Goal: Task Accomplishment & Management: Use online tool/utility

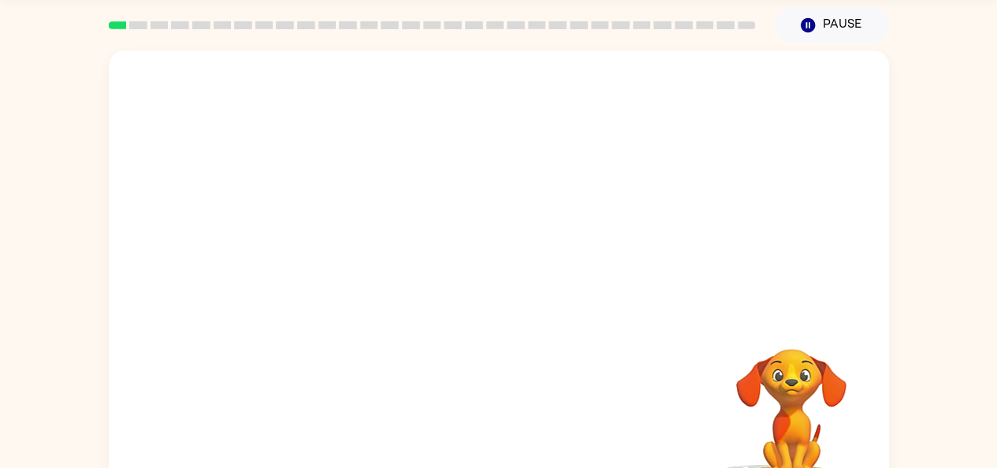
scroll to position [87, 0]
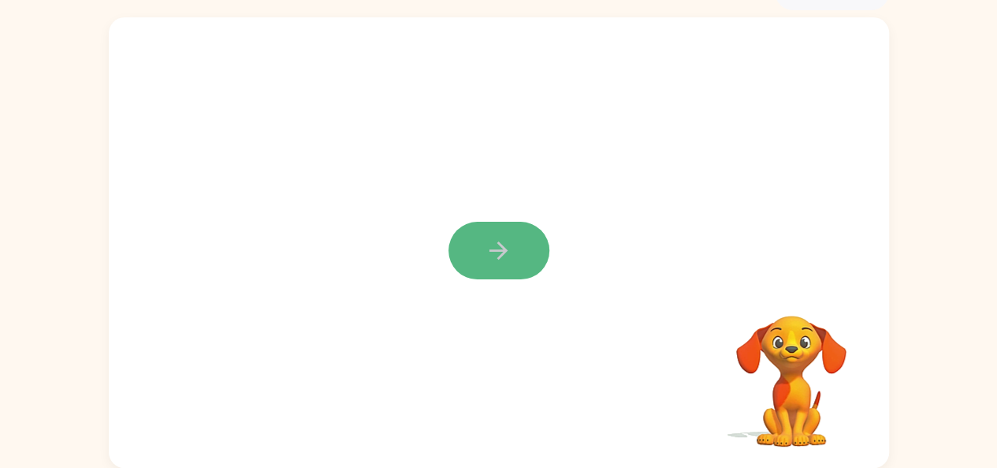
click at [508, 256] on icon "button" at bounding box center [499, 251] width 28 height 28
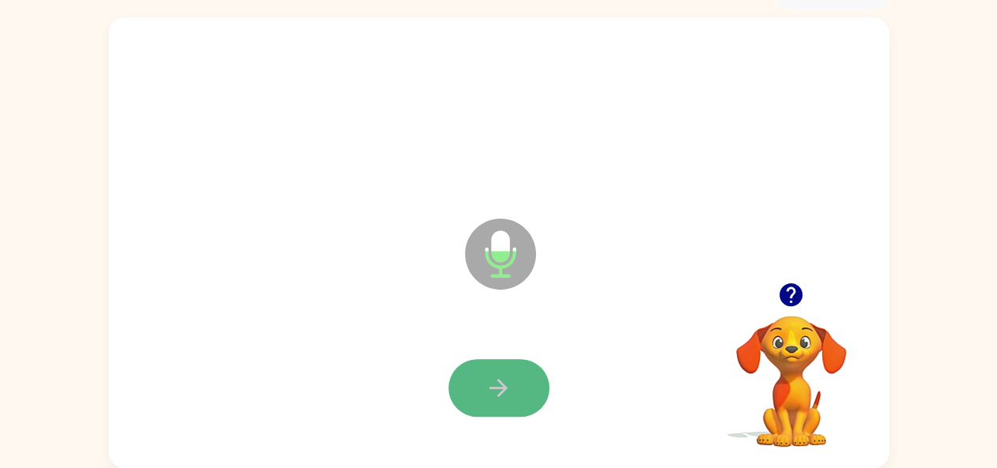
click at [486, 384] on icon "button" at bounding box center [499, 388] width 28 height 28
click at [486, 396] on icon "button" at bounding box center [499, 388] width 28 height 28
click at [492, 395] on icon "button" at bounding box center [499, 388] width 28 height 28
drag, startPoint x: 481, startPoint y: 397, endPoint x: 479, endPoint y: 389, distance: 8.0
click at [479, 389] on button "button" at bounding box center [499, 388] width 101 height 58
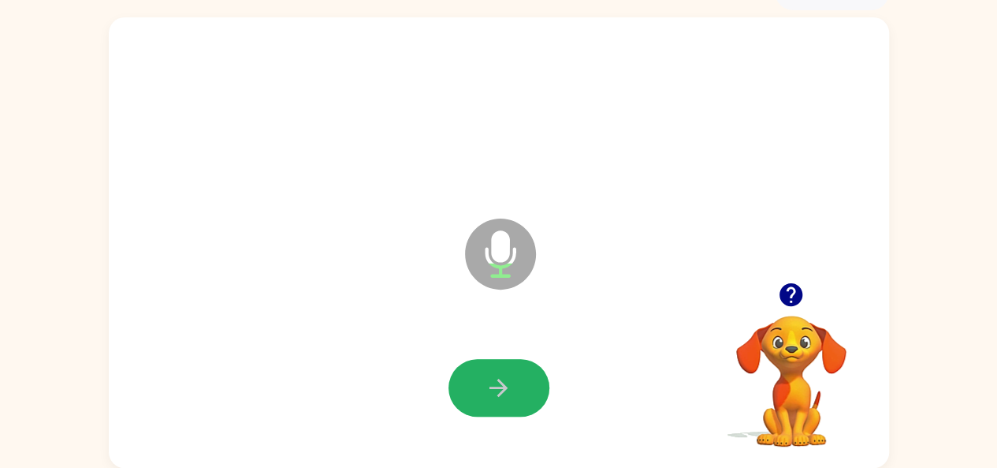
click at [479, 404] on button "button" at bounding box center [499, 388] width 101 height 58
click at [481, 403] on button "button" at bounding box center [499, 388] width 101 height 58
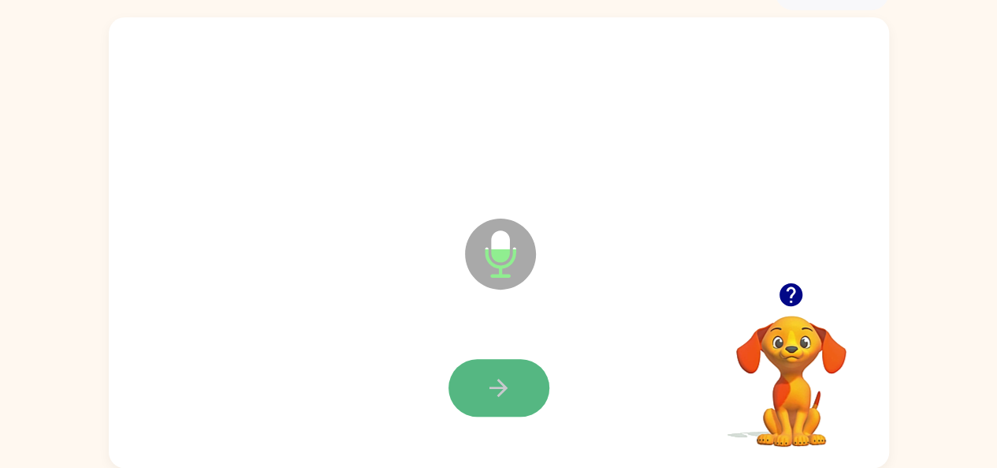
click at [513, 387] on button "button" at bounding box center [499, 388] width 101 height 58
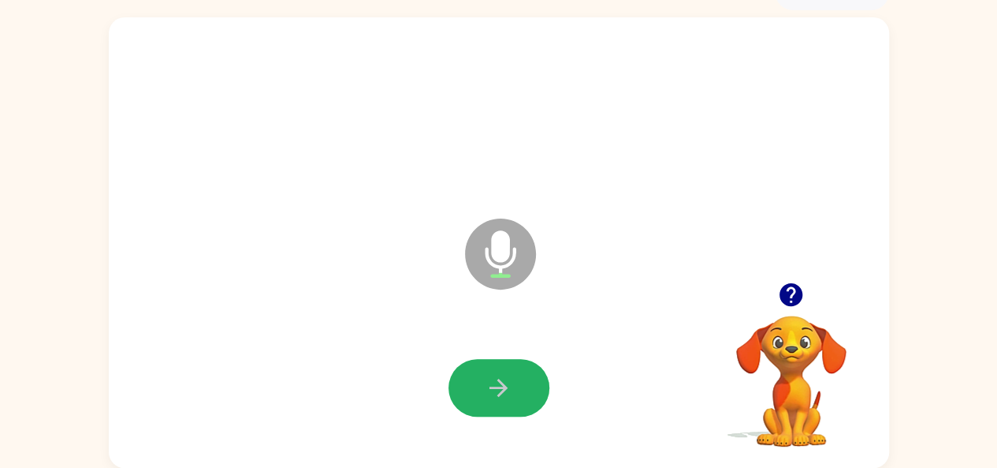
drag, startPoint x: 504, startPoint y: 381, endPoint x: 504, endPoint y: 368, distance: 12.6
click at [504, 368] on button "button" at bounding box center [499, 388] width 101 height 58
click at [493, 381] on icon "button" at bounding box center [499, 388] width 28 height 28
click at [493, 377] on icon "button" at bounding box center [499, 388] width 28 height 28
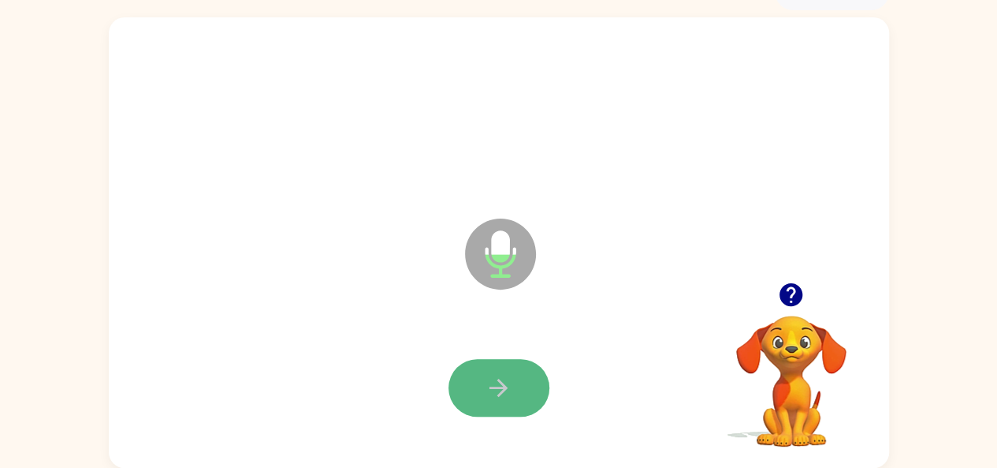
click at [493, 377] on icon "button" at bounding box center [499, 388] width 28 height 28
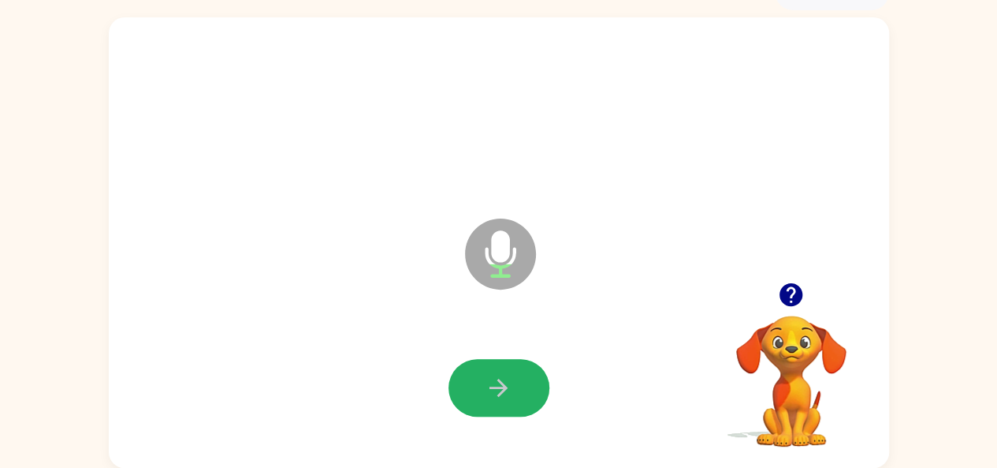
click at [491, 379] on icon "button" at bounding box center [499, 388] width 28 height 28
click at [490, 375] on icon "button" at bounding box center [499, 388] width 28 height 28
click at [490, 379] on icon "button" at bounding box center [499, 388] width 28 height 28
drag, startPoint x: 489, startPoint y: 371, endPoint x: 496, endPoint y: 401, distance: 31.6
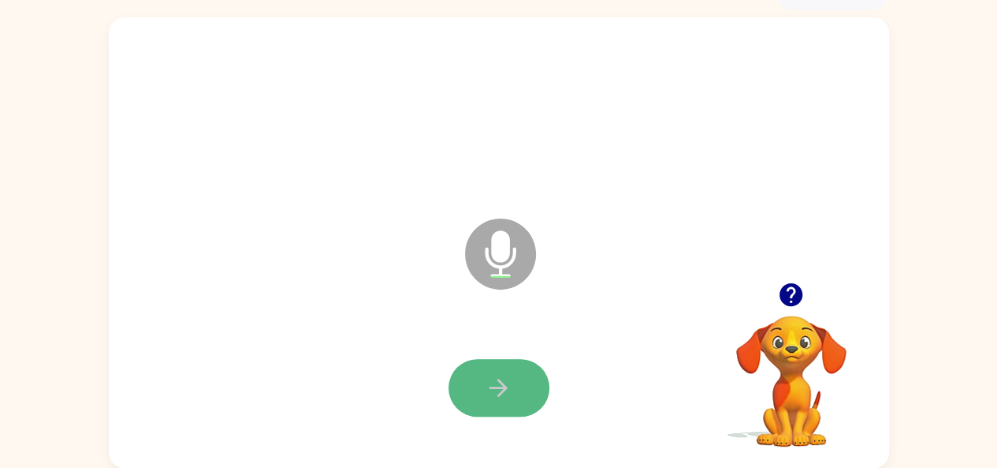
click at [496, 401] on button "button" at bounding box center [499, 388] width 101 height 58
click at [496, 404] on button "button" at bounding box center [499, 388] width 101 height 58
click at [495, 403] on button "button" at bounding box center [499, 388] width 101 height 58
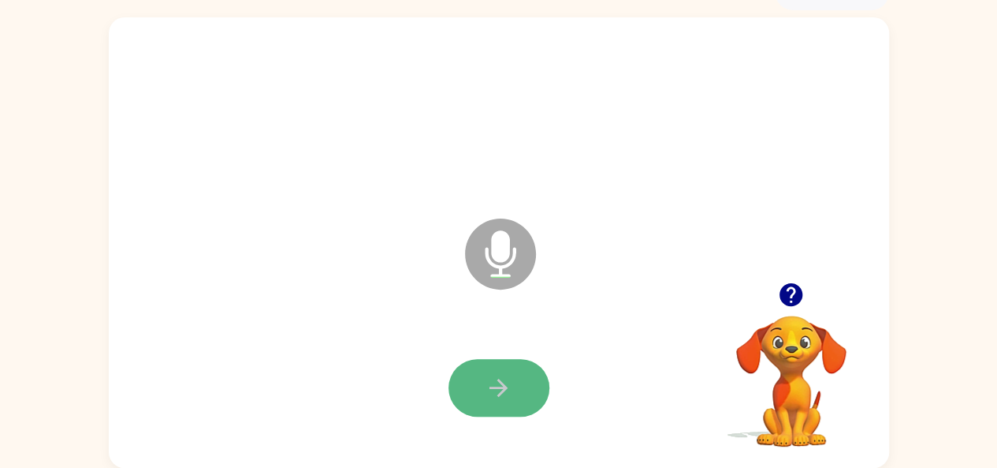
click at [495, 403] on button "button" at bounding box center [499, 388] width 101 height 58
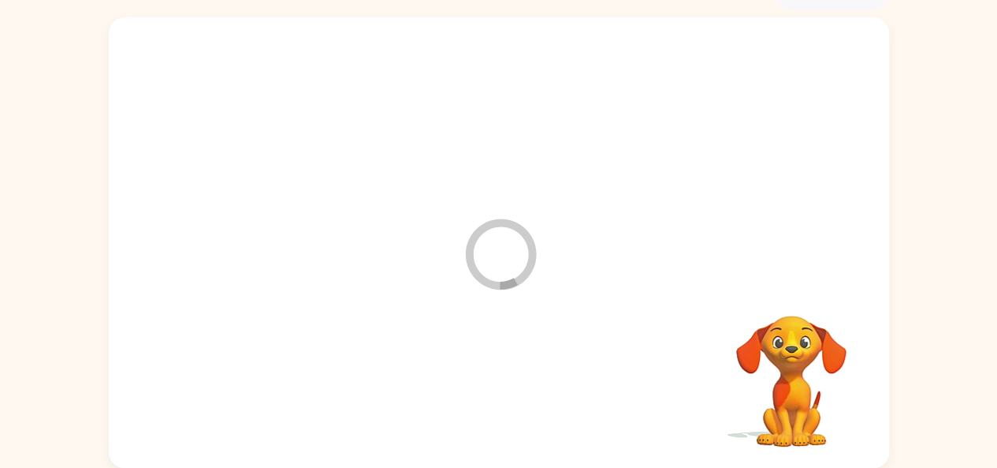
click at [495, 403] on div at bounding box center [499, 387] width 749 height 129
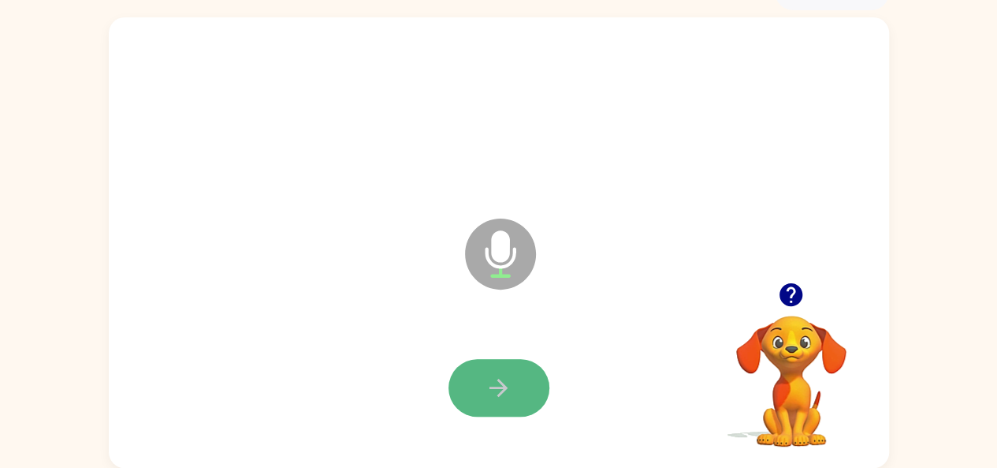
click at [495, 403] on button "button" at bounding box center [499, 388] width 101 height 58
click at [481, 377] on button "button" at bounding box center [499, 388] width 101 height 58
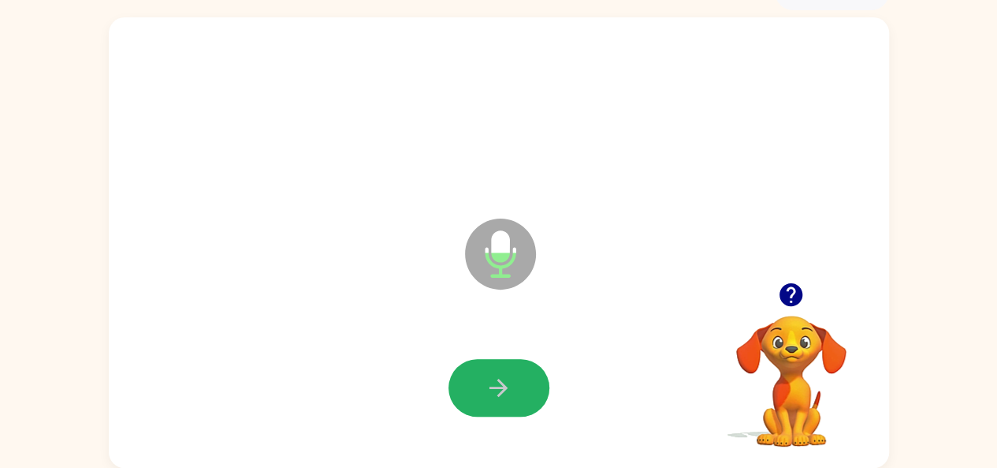
drag, startPoint x: 481, startPoint y: 377, endPoint x: 484, endPoint y: 363, distance: 14.5
click at [484, 363] on button "button" at bounding box center [499, 388] width 101 height 58
drag, startPoint x: 484, startPoint y: 363, endPoint x: 489, endPoint y: 350, distance: 13.5
click at [489, 350] on div at bounding box center [499, 387] width 749 height 129
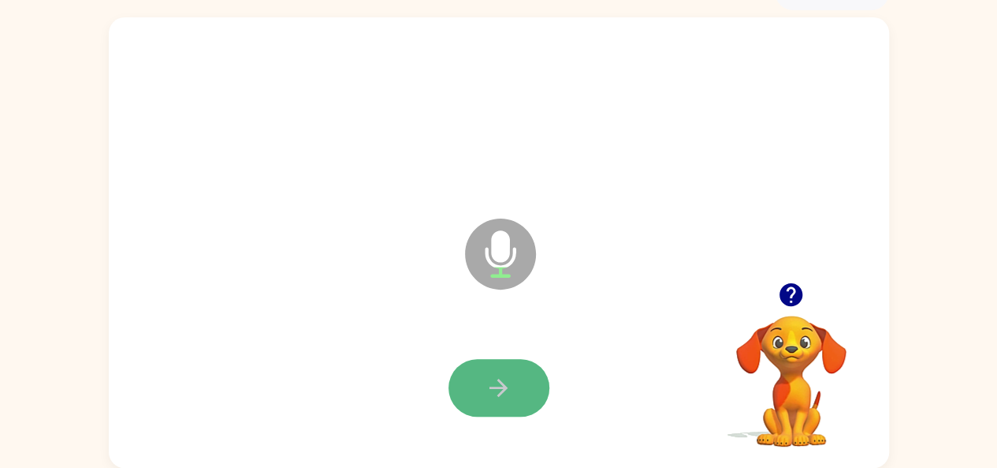
click at [475, 380] on button "button" at bounding box center [499, 388] width 101 height 58
click at [471, 390] on button "button" at bounding box center [499, 388] width 101 height 58
click at [468, 383] on button "button" at bounding box center [499, 388] width 101 height 58
click at [462, 385] on button "button" at bounding box center [499, 388] width 101 height 58
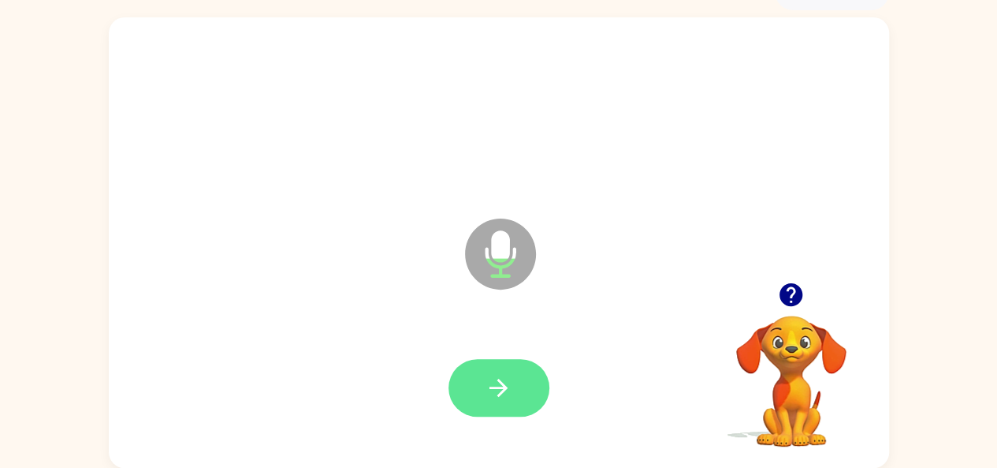
click at [464, 385] on button "button" at bounding box center [499, 388] width 101 height 58
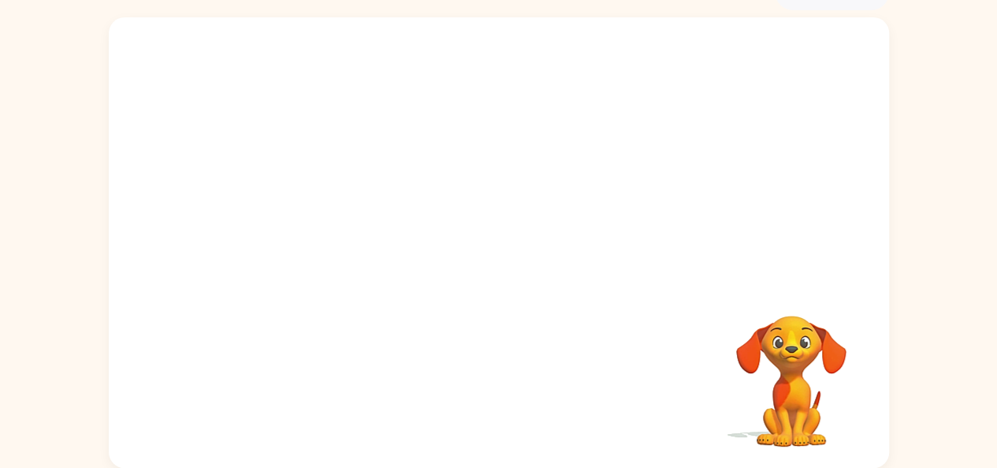
click at [689, 219] on div at bounding box center [499, 149] width 781 height 265
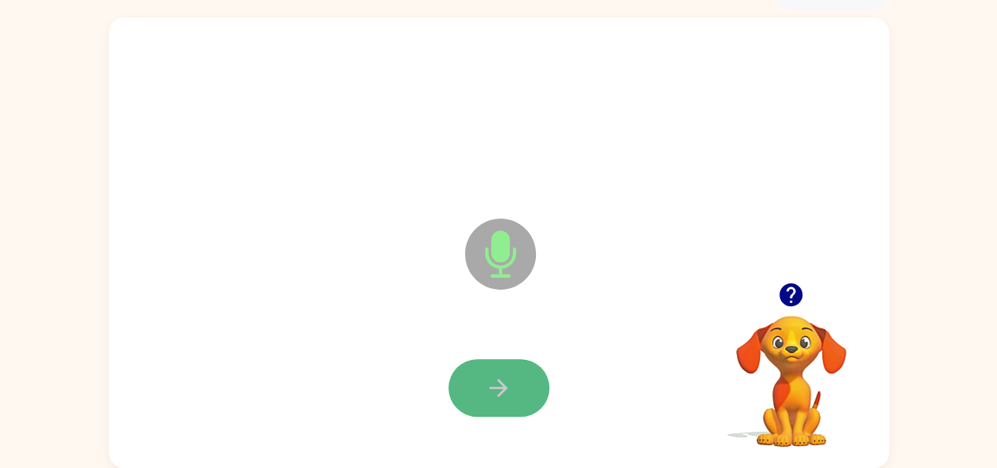
click at [479, 378] on button "button" at bounding box center [499, 388] width 101 height 58
click at [492, 382] on icon "button" at bounding box center [499, 388] width 28 height 28
click at [480, 387] on button "button" at bounding box center [499, 388] width 101 height 58
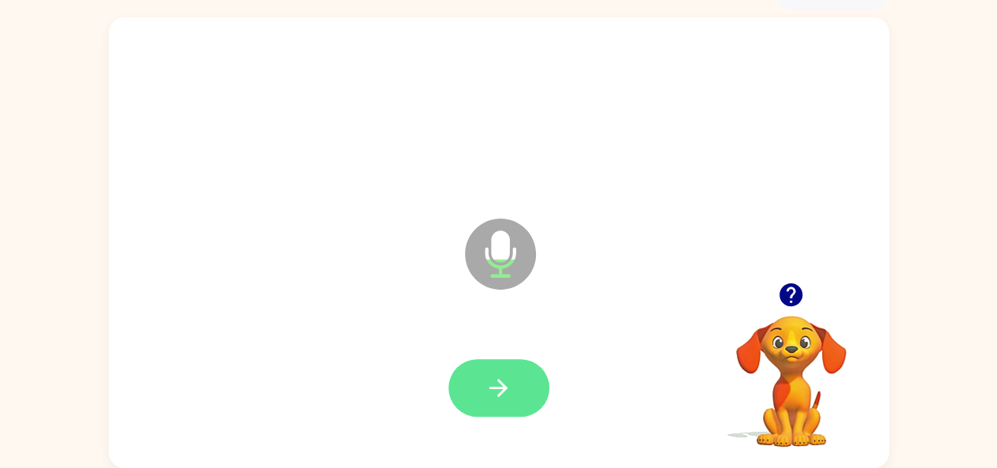
click at [495, 386] on icon "button" at bounding box center [499, 388] width 28 height 28
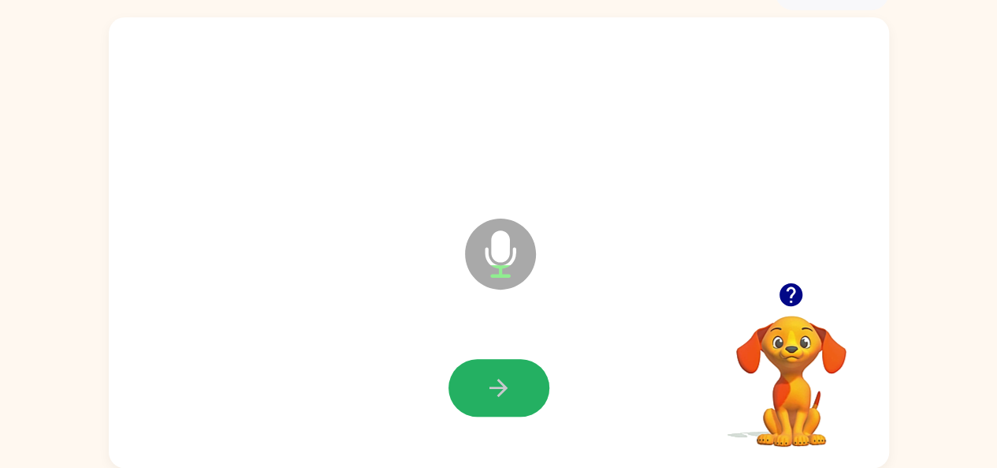
click at [495, 386] on icon "button" at bounding box center [499, 388] width 28 height 28
click at [498, 376] on icon "button" at bounding box center [499, 388] width 28 height 28
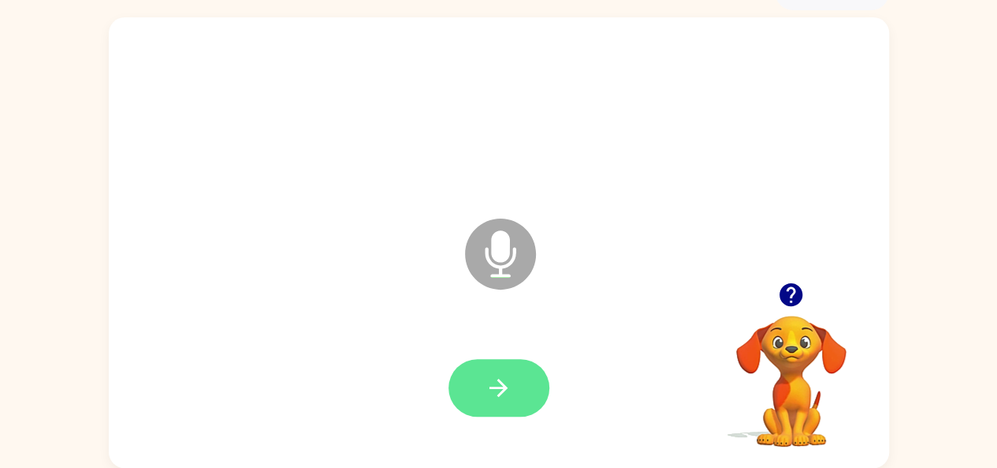
click at [496, 377] on icon "button" at bounding box center [499, 388] width 28 height 28
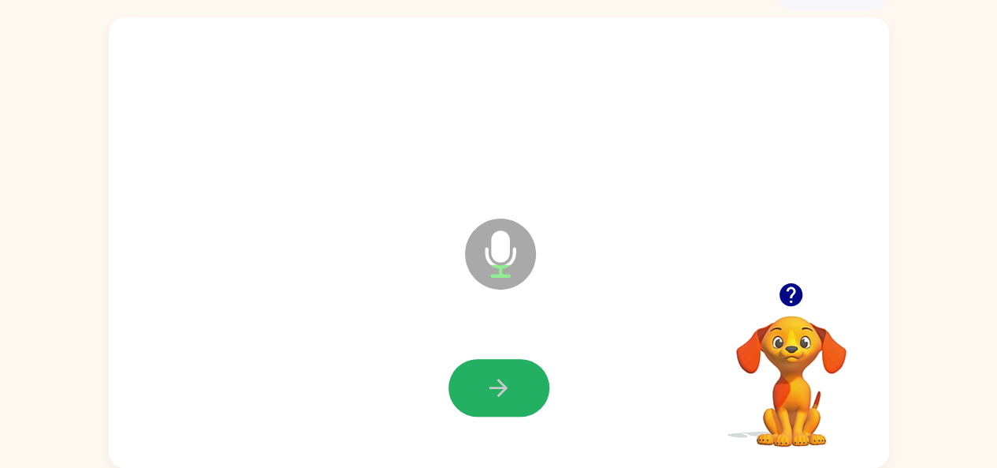
click at [496, 377] on icon "button" at bounding box center [499, 388] width 28 height 28
click at [490, 378] on icon "button" at bounding box center [499, 388] width 28 height 28
click at [490, 381] on icon "button" at bounding box center [499, 388] width 28 height 28
click at [503, 370] on button "button" at bounding box center [499, 388] width 101 height 58
click at [485, 385] on icon "button" at bounding box center [499, 388] width 28 height 28
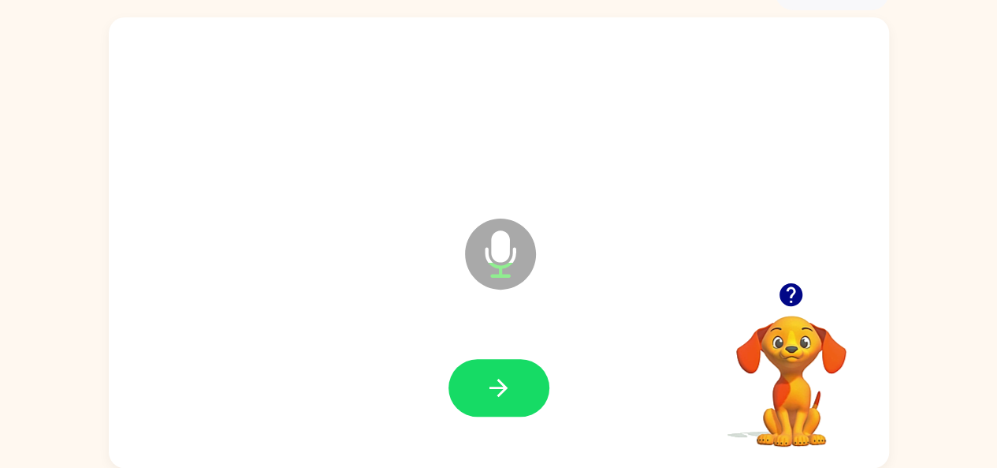
click at [844, 367] on video "Your browser must support playing .mp4 files to use Literably. Please try using…" at bounding box center [792, 370] width 158 height 158
click at [956, 376] on div "Microphone The Microphone is here when it is your turn to talk Your browser mus…" at bounding box center [498, 238] width 997 height 457
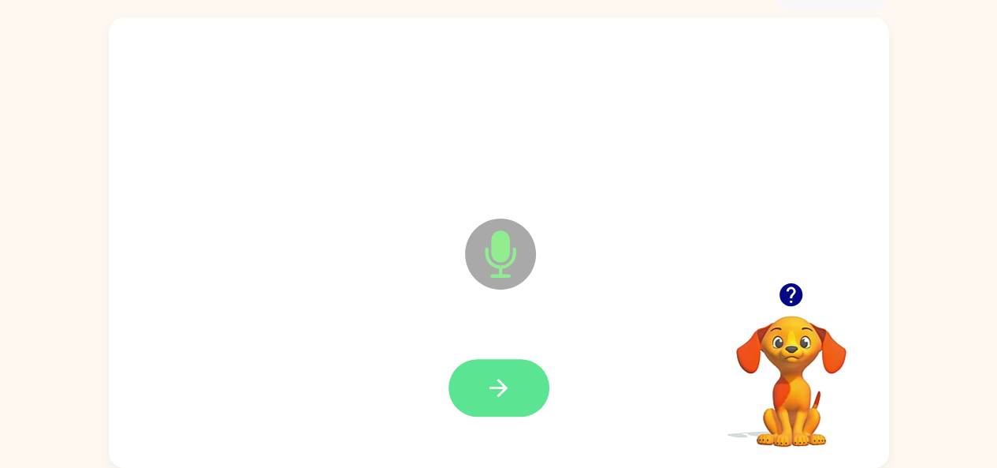
click at [513, 382] on button "button" at bounding box center [499, 388] width 101 height 58
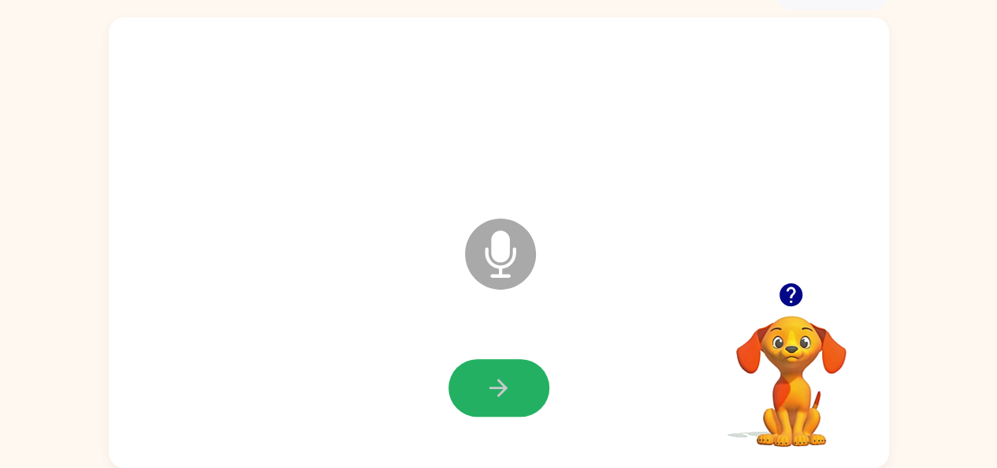
click at [491, 370] on button "button" at bounding box center [499, 388] width 101 height 58
click at [495, 382] on icon "button" at bounding box center [499, 388] width 28 height 28
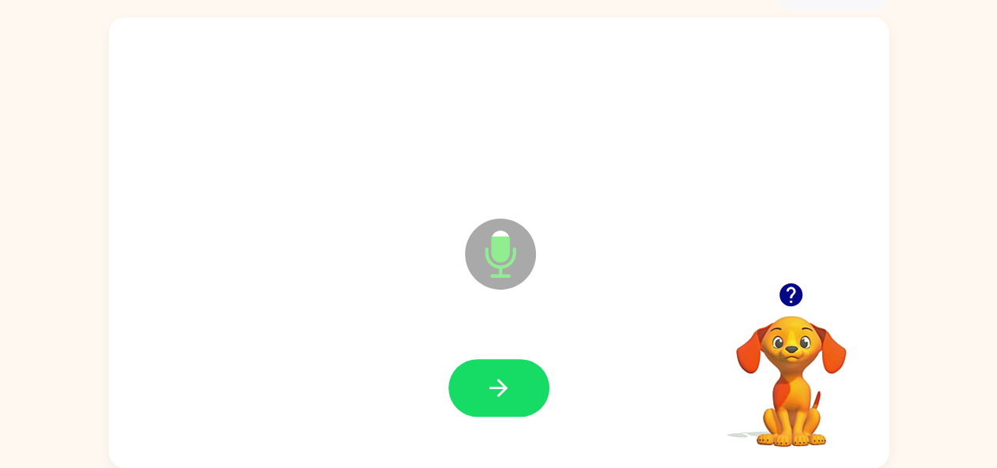
click at [495, 382] on icon "button" at bounding box center [499, 388] width 28 height 28
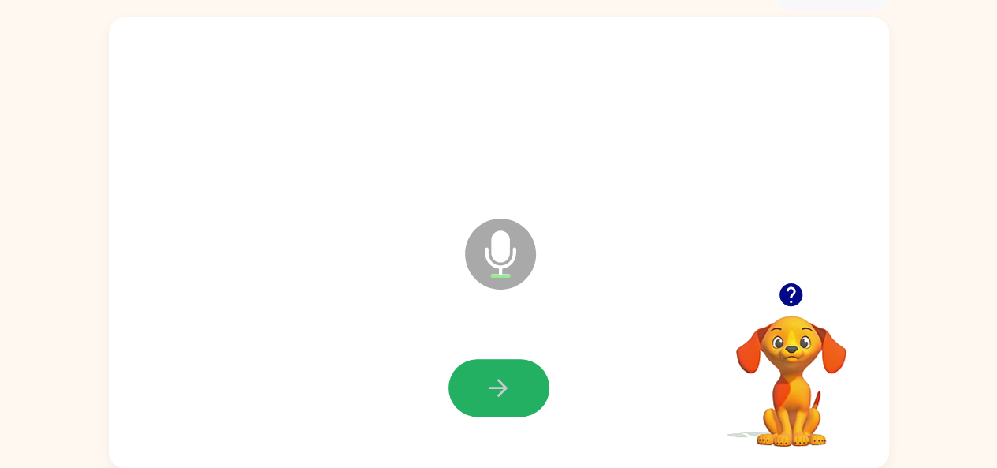
click at [495, 382] on icon "button" at bounding box center [499, 388] width 28 height 28
click at [495, 385] on icon "button" at bounding box center [499, 388] width 28 height 28
click at [498, 386] on icon "button" at bounding box center [499, 388] width 28 height 28
click at [498, 385] on icon "button" at bounding box center [499, 388] width 28 height 28
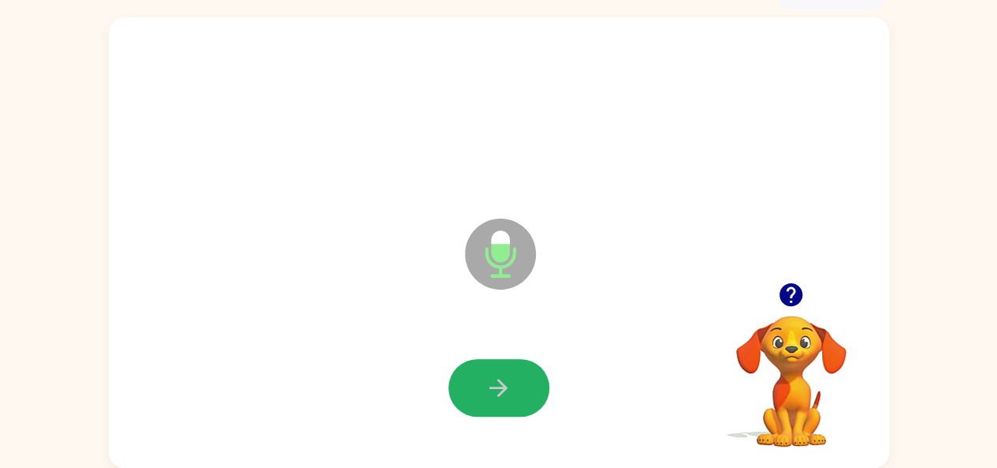
click at [498, 381] on icon "button" at bounding box center [499, 387] width 18 height 18
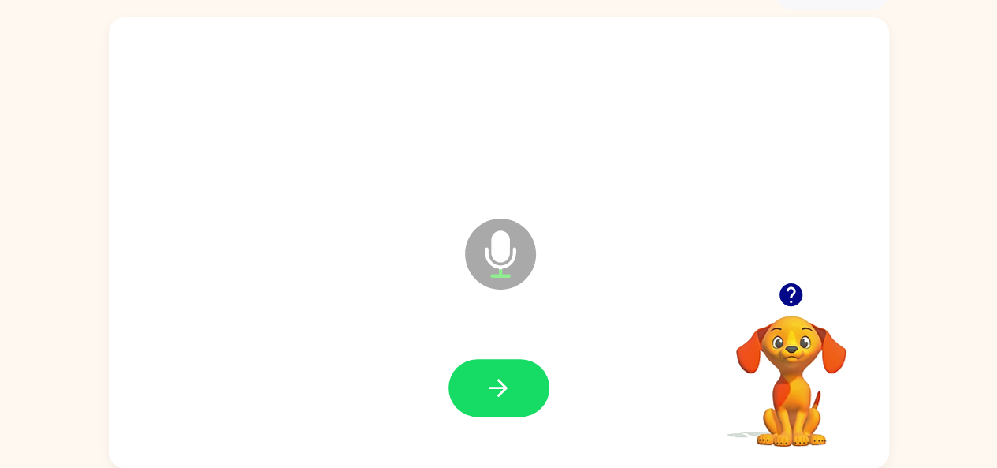
click at [501, 383] on icon "button" at bounding box center [499, 387] width 18 height 18
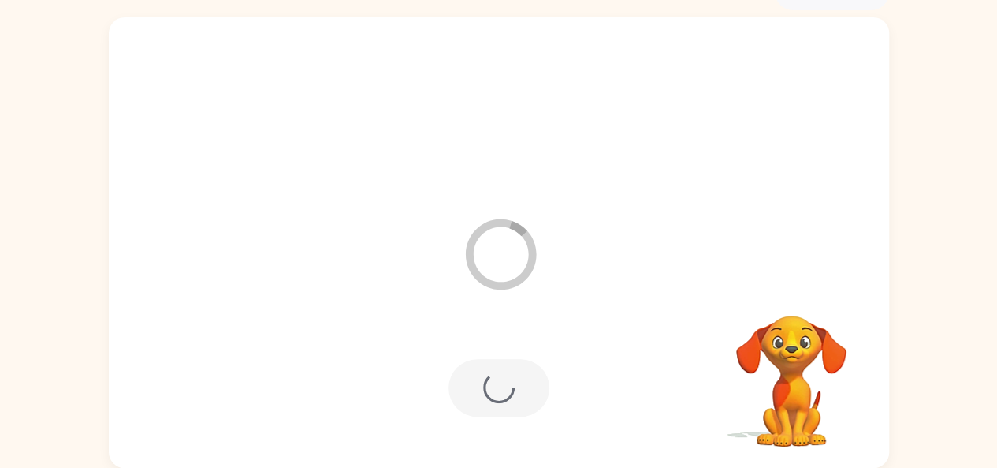
scroll to position [58, 0]
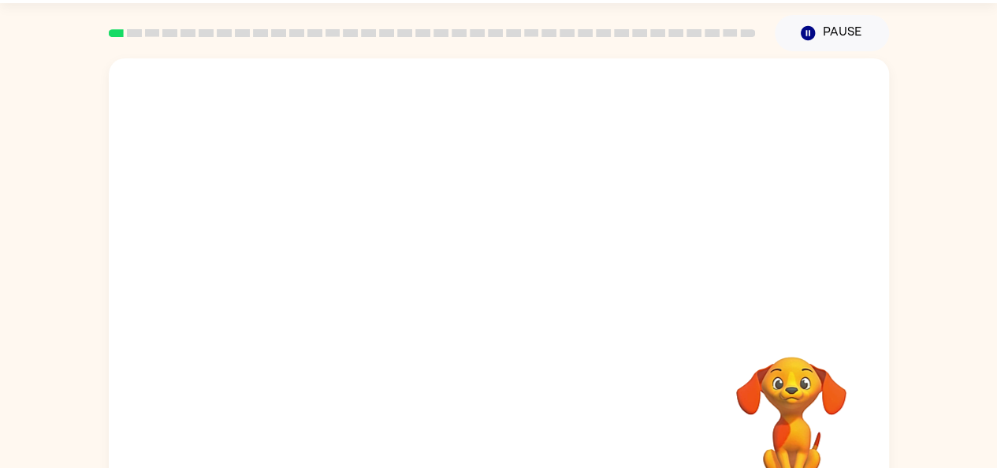
scroll to position [87, 0]
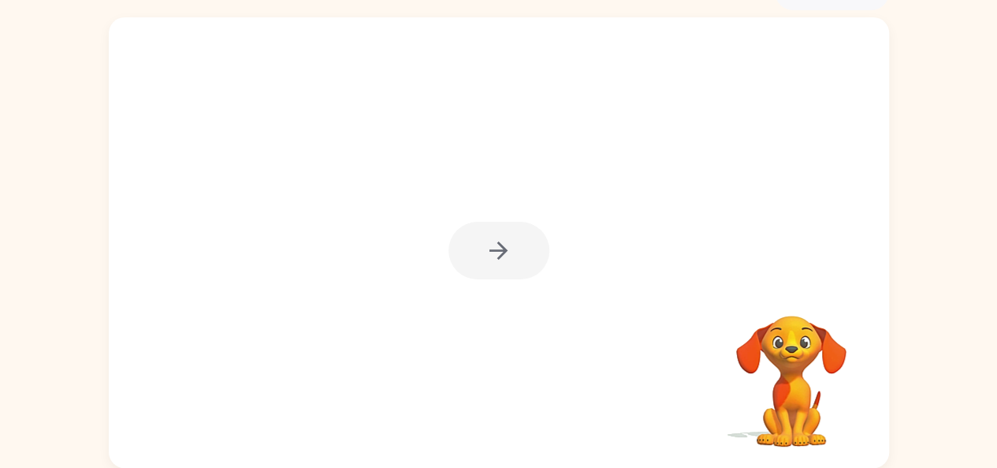
click at [501, 236] on div at bounding box center [499, 251] width 101 height 58
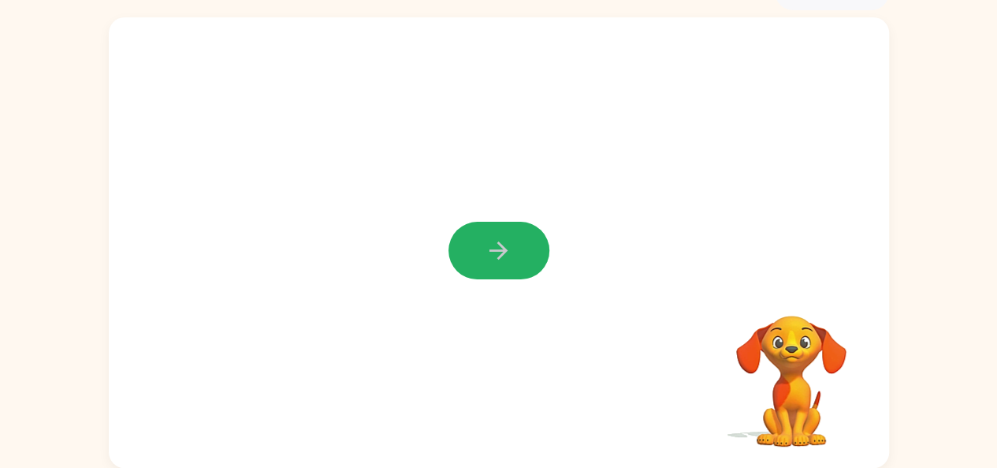
click at [501, 237] on icon "button" at bounding box center [499, 251] width 28 height 28
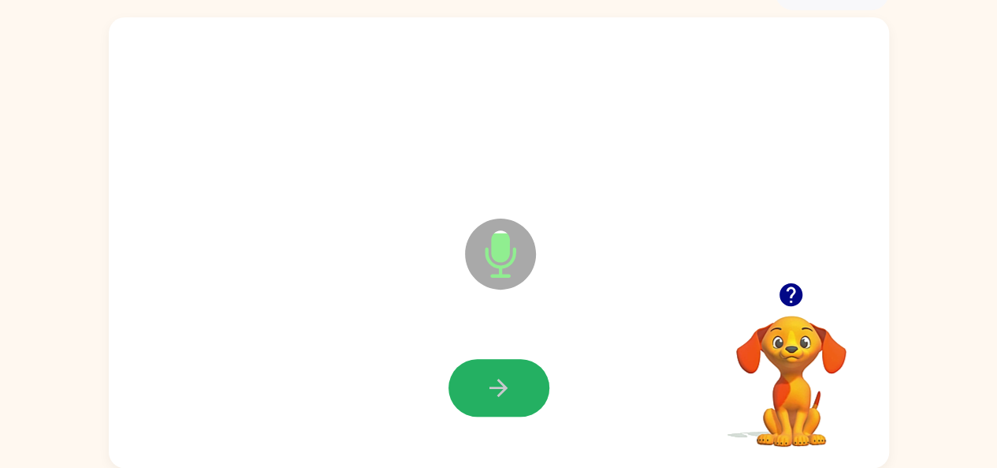
click at [498, 388] on icon "button" at bounding box center [499, 387] width 18 height 18
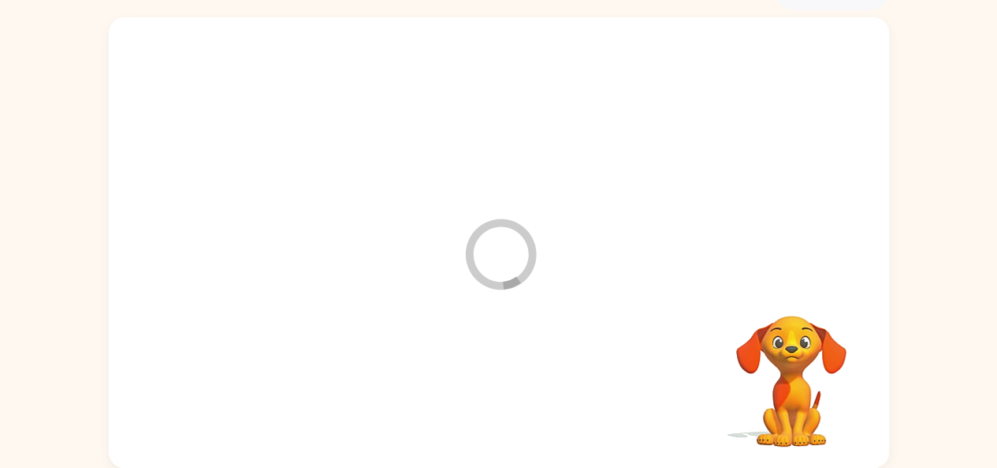
click at [498, 388] on div at bounding box center [499, 387] width 749 height 129
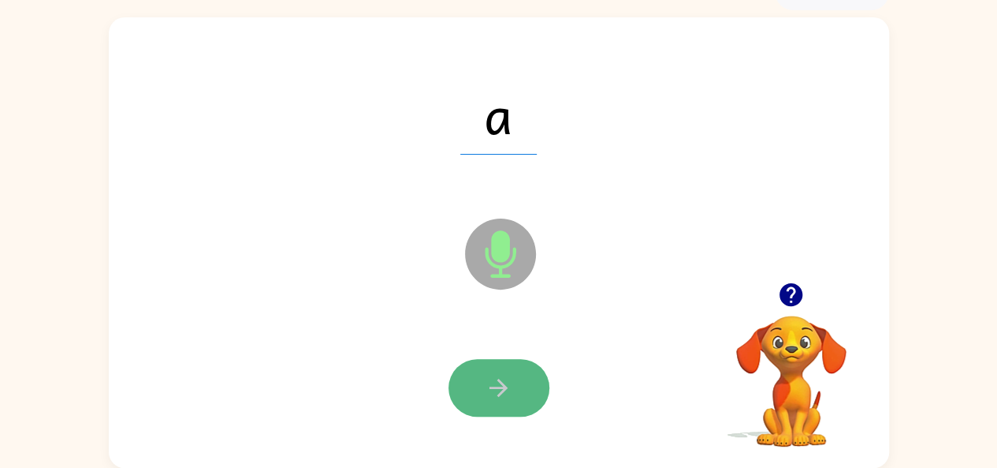
click at [501, 379] on icon "button" at bounding box center [499, 388] width 28 height 28
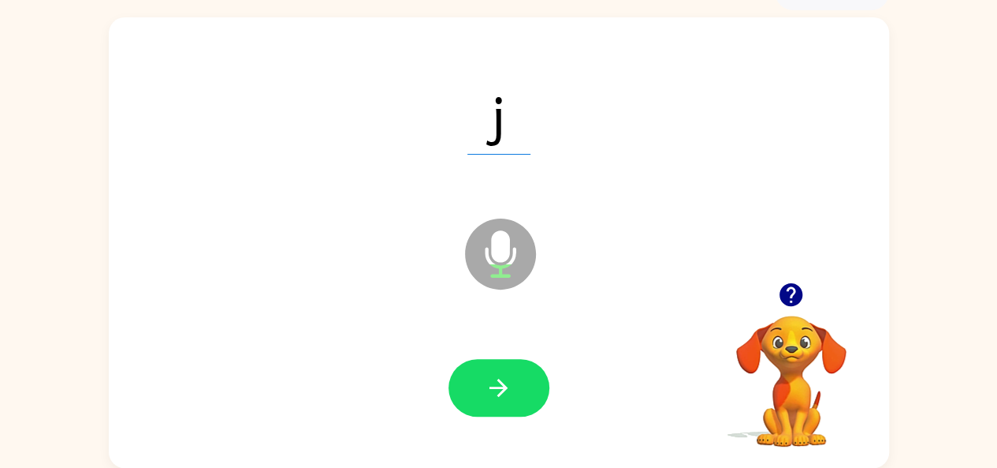
click at [501, 379] on icon "button" at bounding box center [499, 388] width 28 height 28
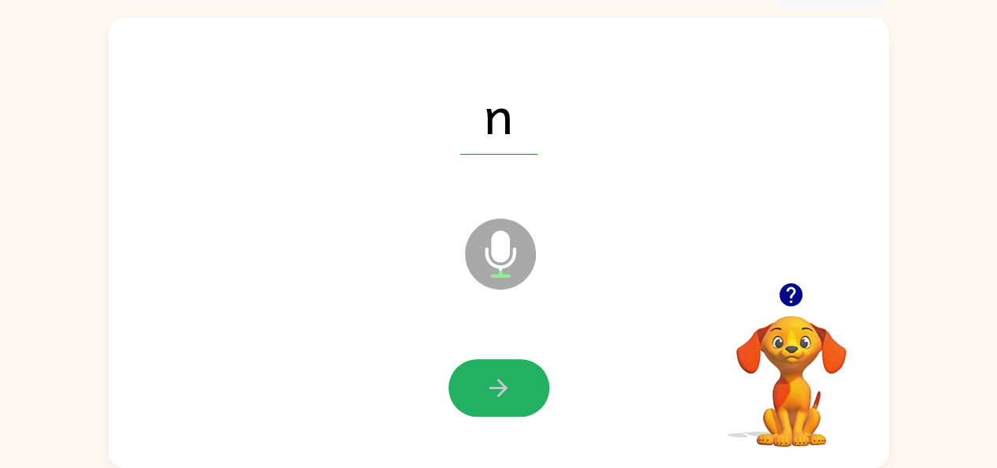
click at [501, 379] on icon "button" at bounding box center [499, 388] width 28 height 28
click at [501, 375] on icon "button" at bounding box center [499, 388] width 28 height 28
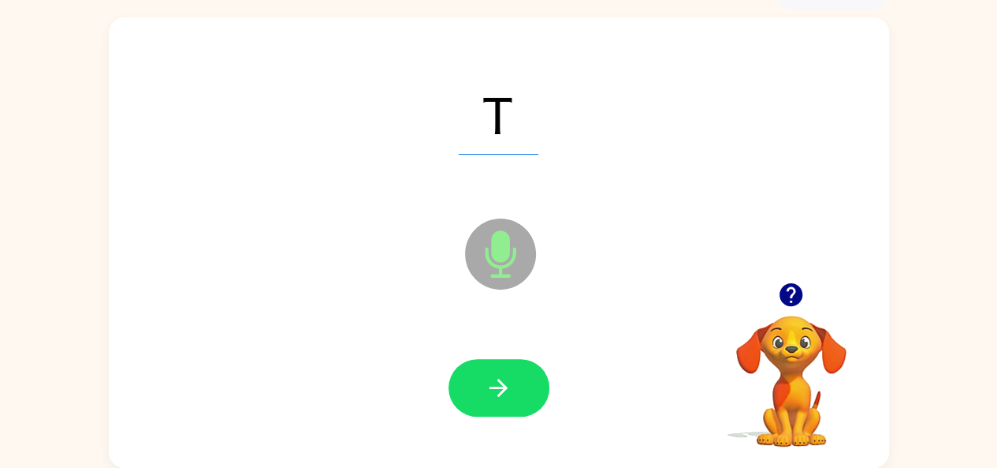
click at [501, 375] on icon "button" at bounding box center [499, 388] width 28 height 28
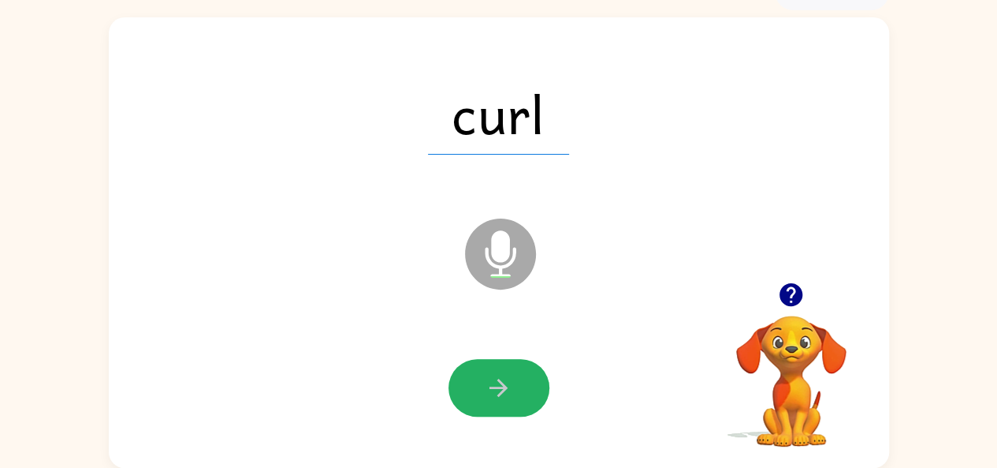
click at [496, 375] on icon "button" at bounding box center [499, 388] width 28 height 28
click at [494, 379] on icon "button" at bounding box center [499, 388] width 28 height 28
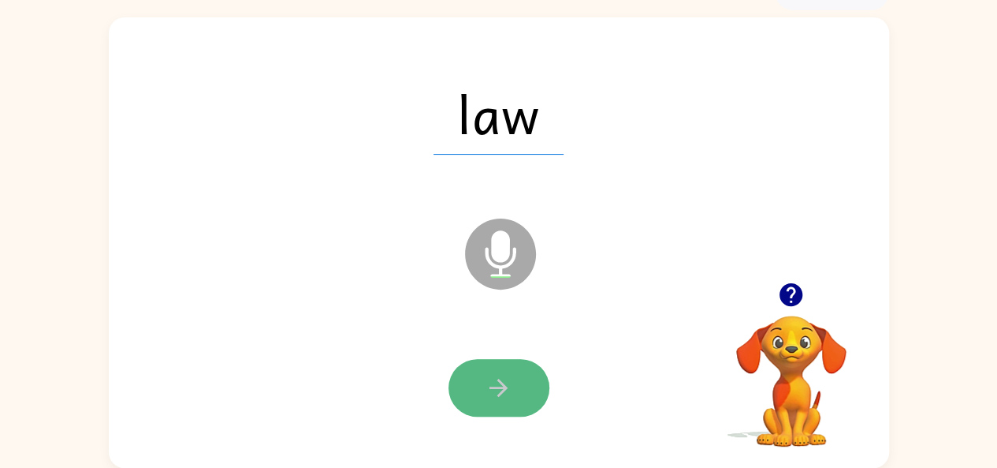
click at [489, 371] on button "button" at bounding box center [499, 388] width 101 height 58
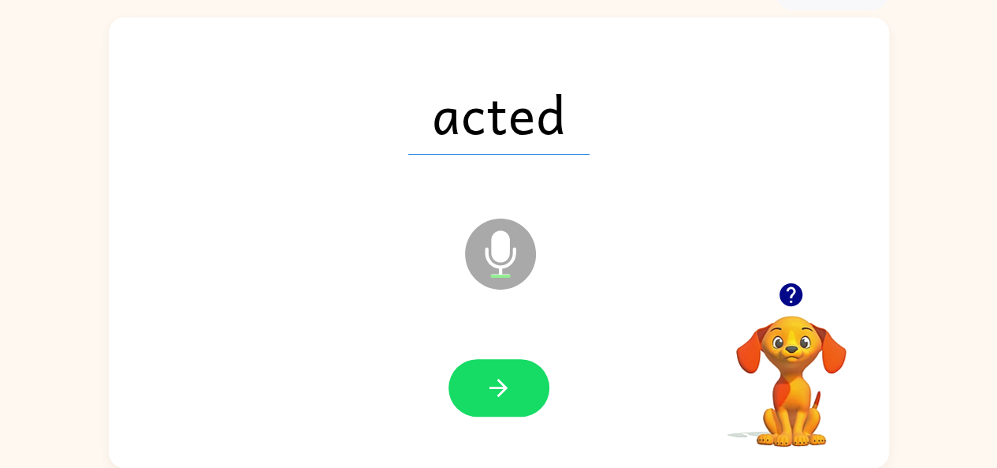
click at [497, 378] on icon "button" at bounding box center [499, 388] width 28 height 28
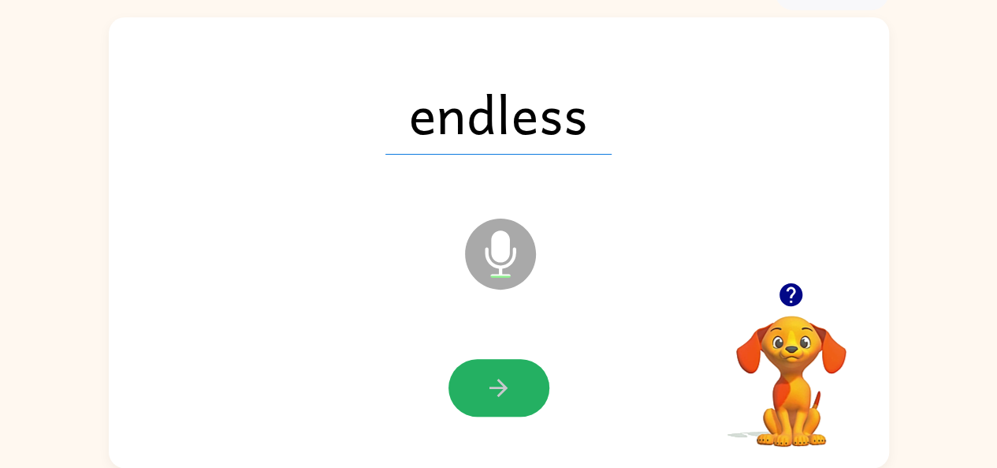
click at [497, 378] on icon "button" at bounding box center [499, 388] width 28 height 28
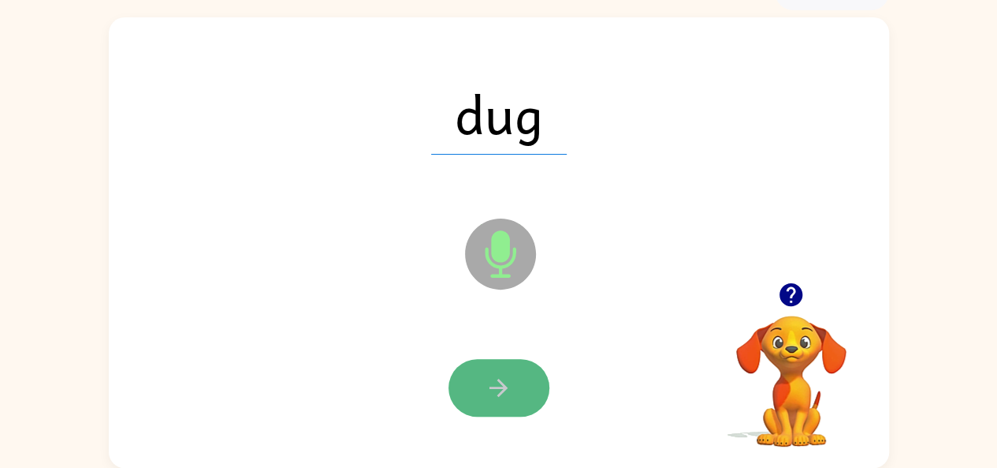
click at [504, 377] on icon "button" at bounding box center [499, 388] width 28 height 28
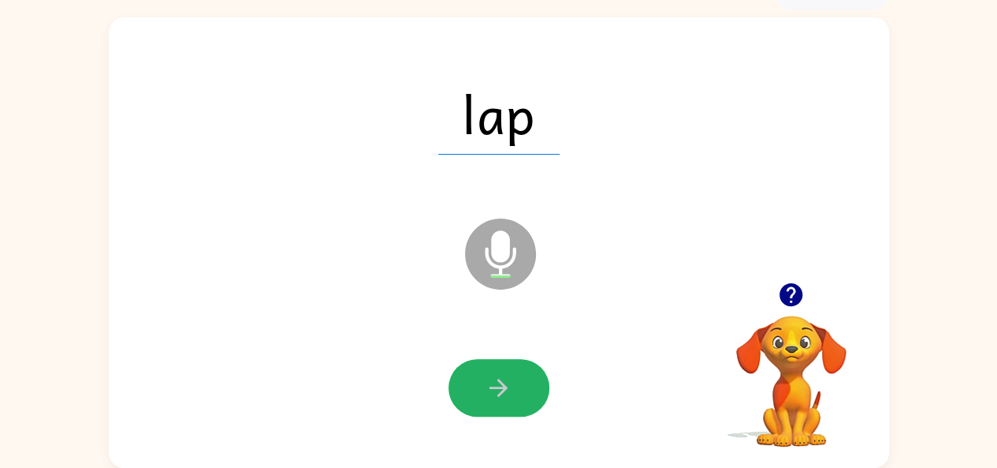
click at [504, 377] on icon "button" at bounding box center [499, 388] width 28 height 28
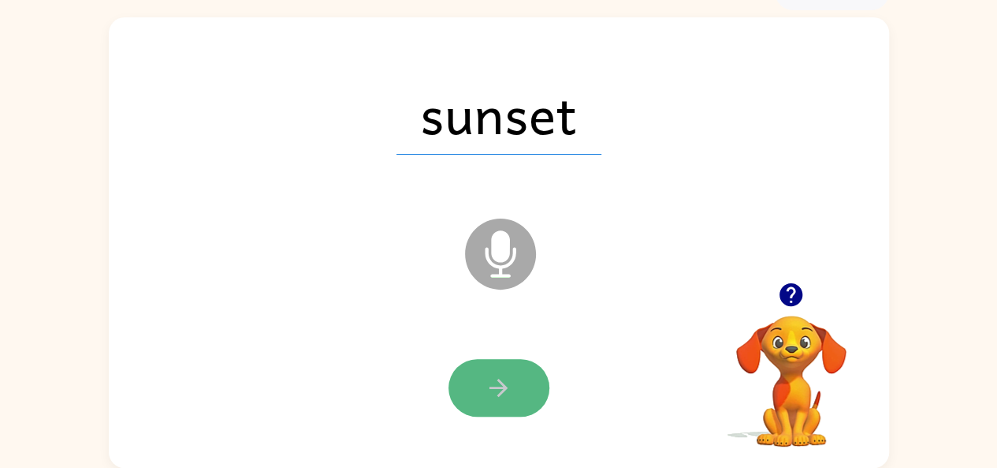
click at [507, 371] on button "button" at bounding box center [499, 388] width 101 height 58
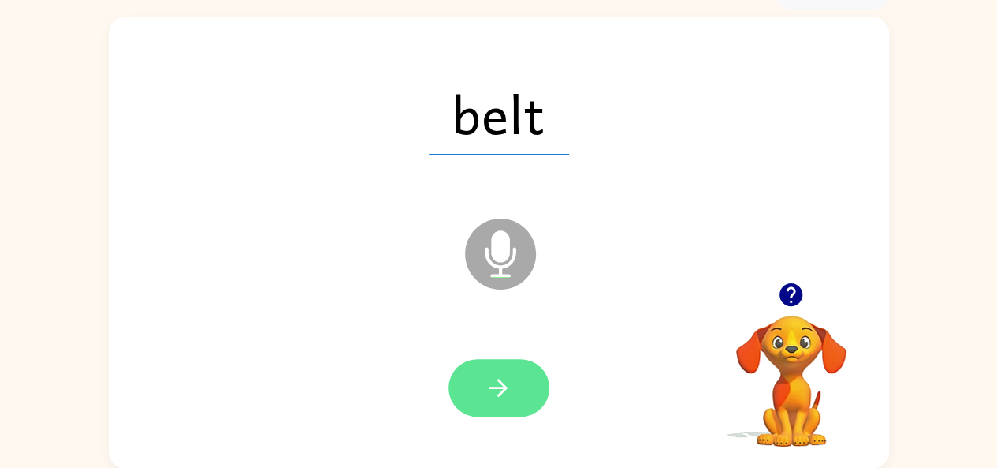
click at [506, 374] on icon "button" at bounding box center [499, 388] width 28 height 28
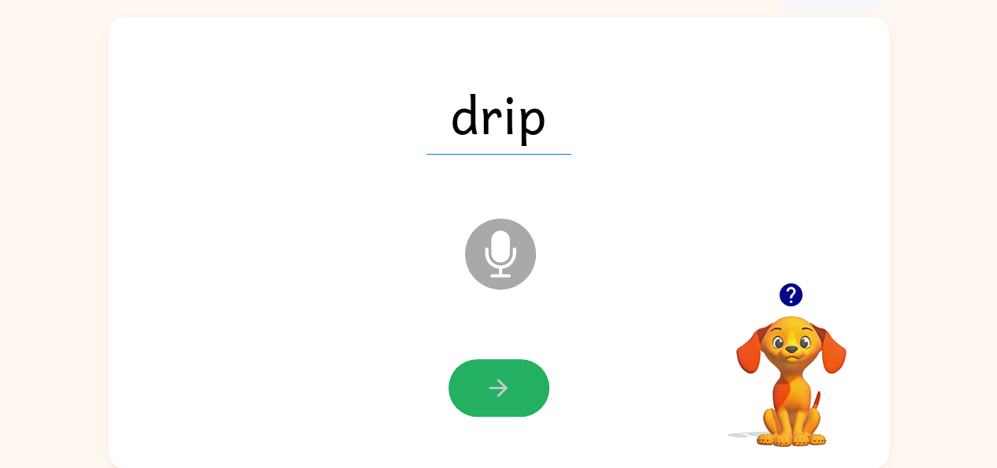
click at [506, 374] on icon "button" at bounding box center [499, 388] width 28 height 28
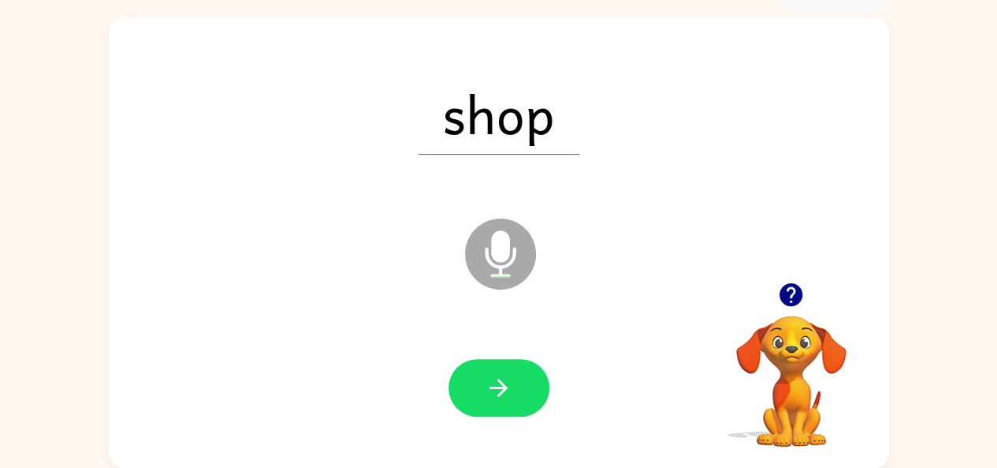
click at [506, 374] on icon "button" at bounding box center [499, 388] width 28 height 28
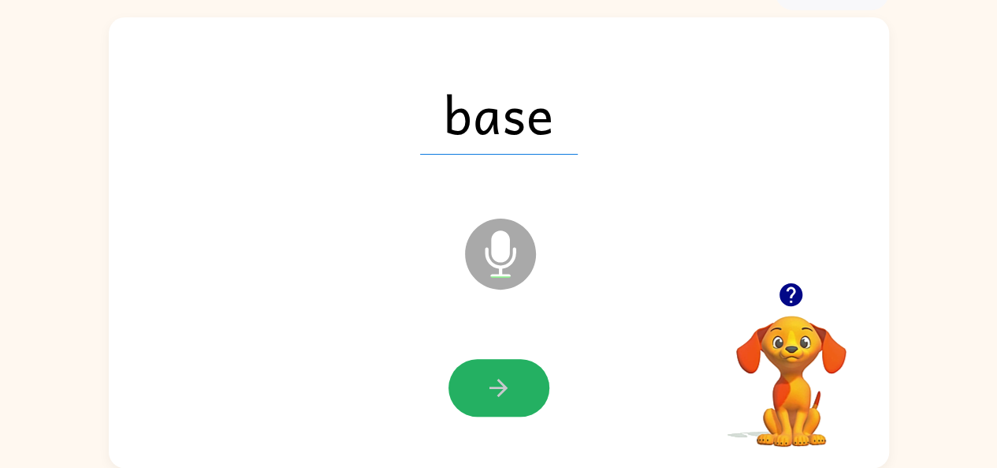
click at [506, 374] on icon "button" at bounding box center [499, 388] width 28 height 28
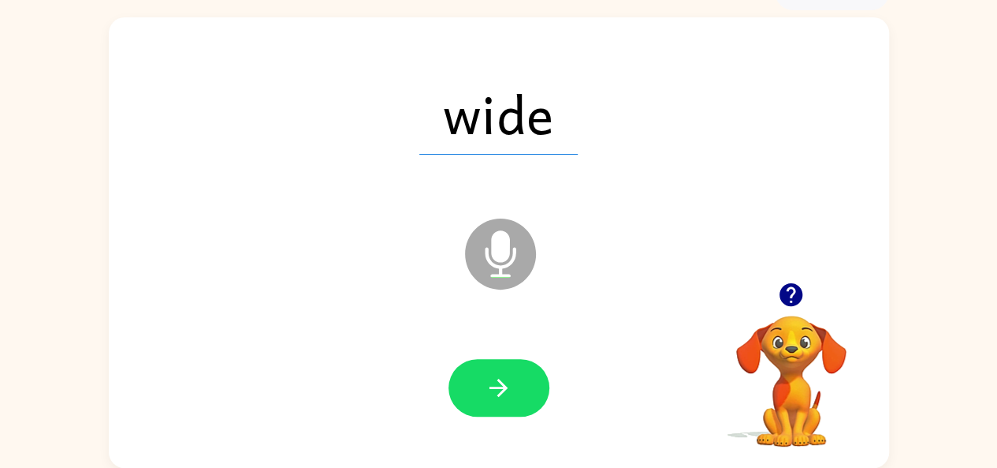
click at [506, 374] on icon "button" at bounding box center [499, 388] width 28 height 28
click at [510, 349] on div at bounding box center [499, 387] width 749 height 129
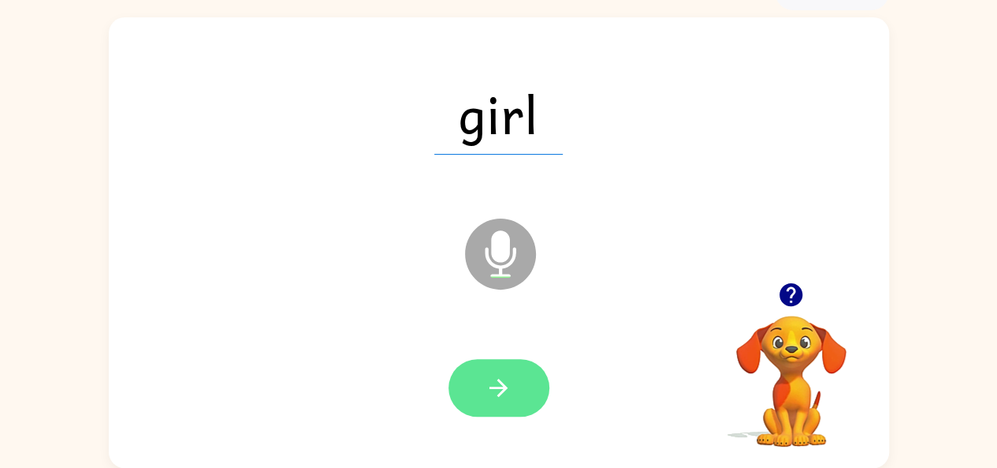
click at [486, 381] on icon "button" at bounding box center [499, 388] width 28 height 28
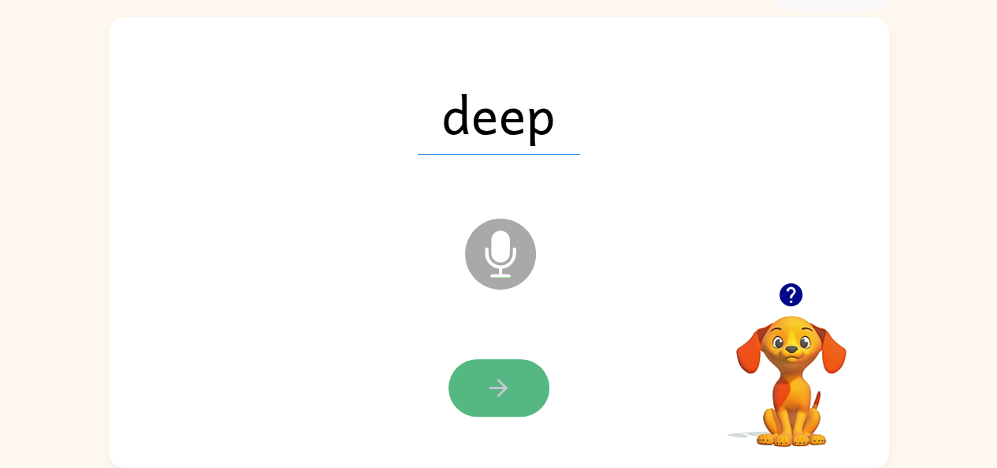
click at [506, 379] on icon "button" at bounding box center [499, 388] width 28 height 28
click at [509, 368] on button "button" at bounding box center [499, 388] width 101 height 58
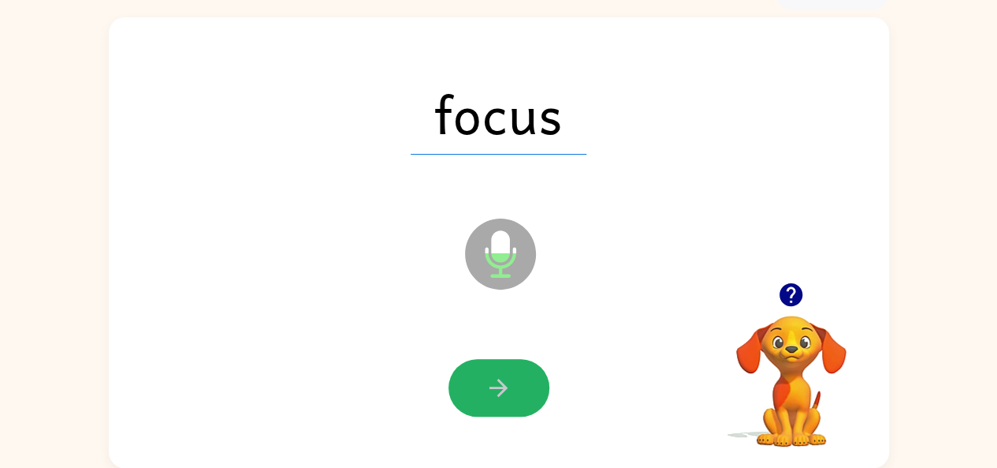
click at [509, 368] on button "button" at bounding box center [499, 388] width 101 height 58
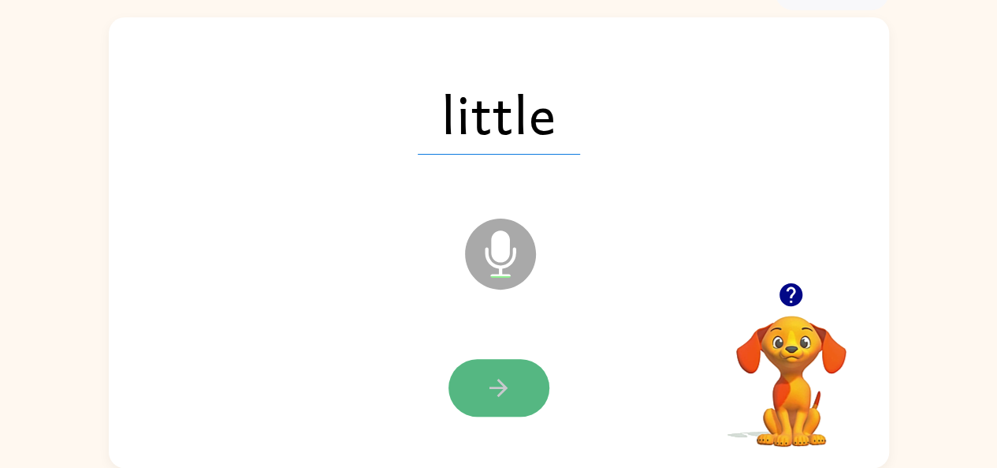
click at [511, 372] on button "button" at bounding box center [499, 388] width 101 height 58
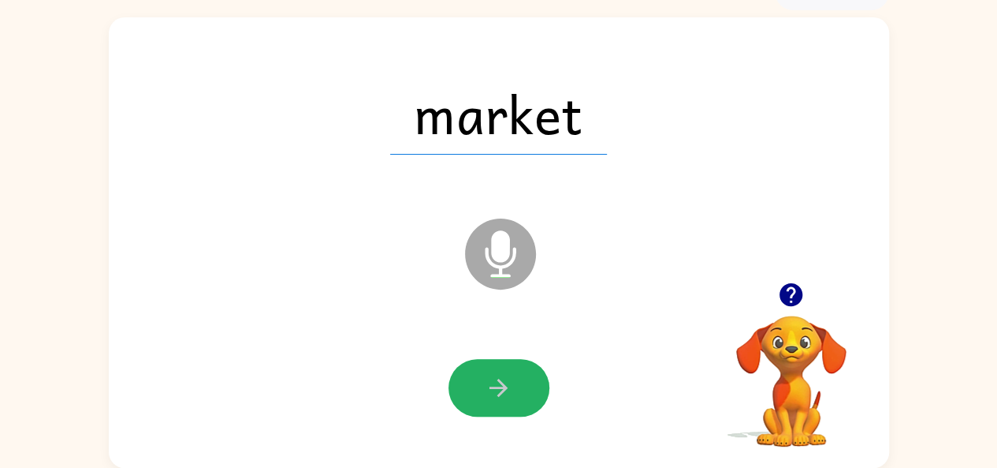
click at [511, 372] on button "button" at bounding box center [499, 388] width 101 height 58
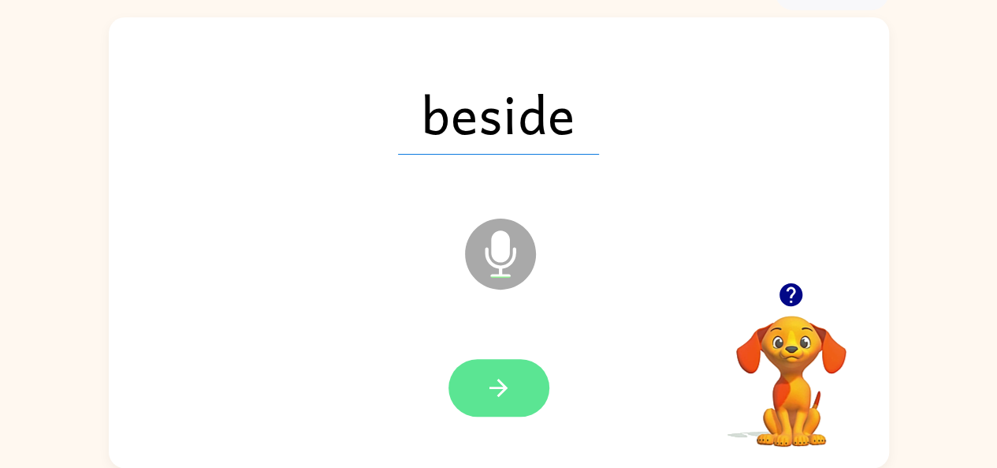
click at [509, 375] on icon "button" at bounding box center [499, 388] width 28 height 28
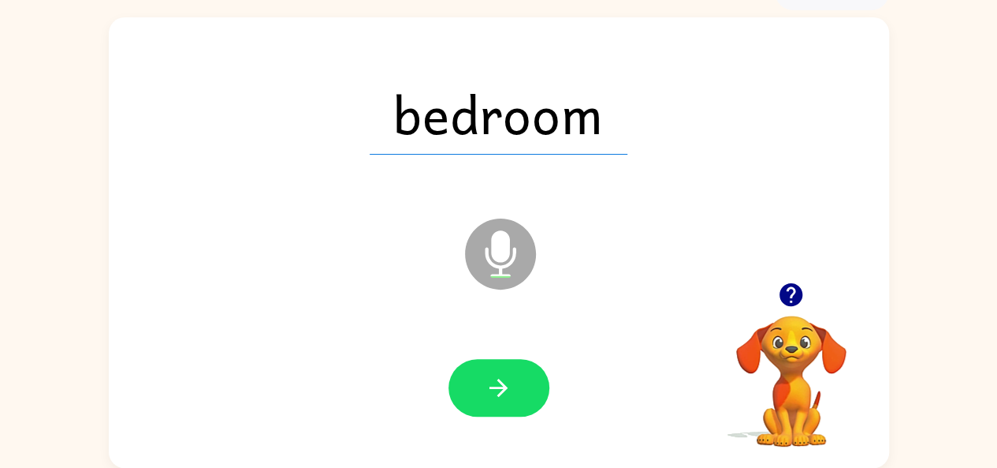
click at [509, 375] on icon "button" at bounding box center [499, 388] width 28 height 28
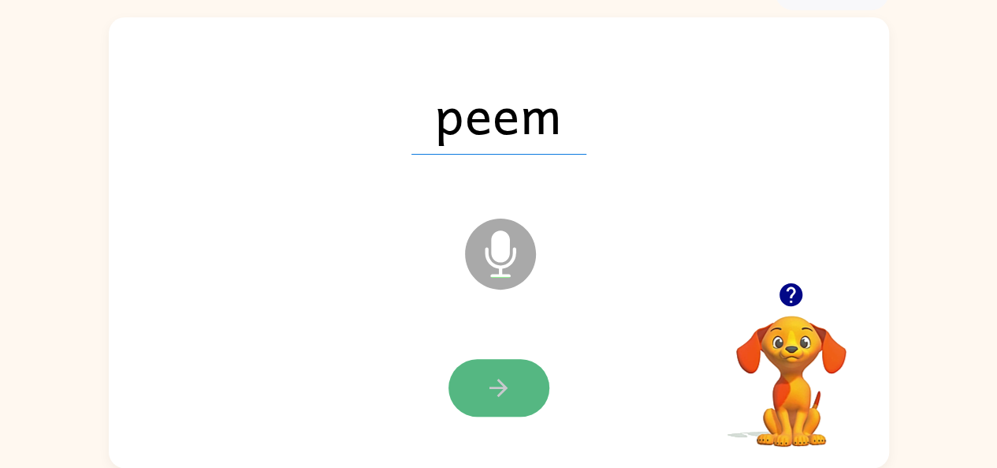
click at [494, 386] on icon "button" at bounding box center [499, 387] width 18 height 18
click at [513, 381] on button "button" at bounding box center [499, 388] width 101 height 58
click at [510, 386] on icon "button" at bounding box center [499, 388] width 28 height 28
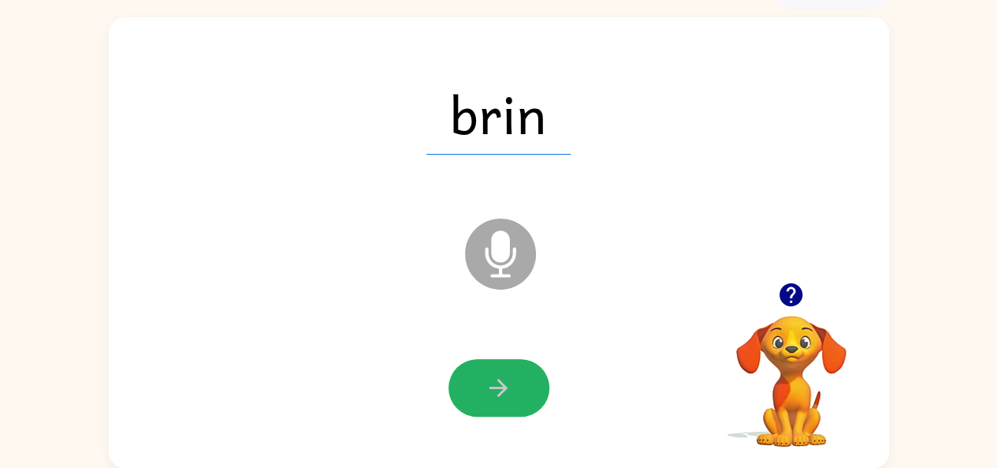
click at [513, 384] on button "button" at bounding box center [499, 388] width 101 height 58
click at [514, 382] on button "button" at bounding box center [499, 388] width 101 height 58
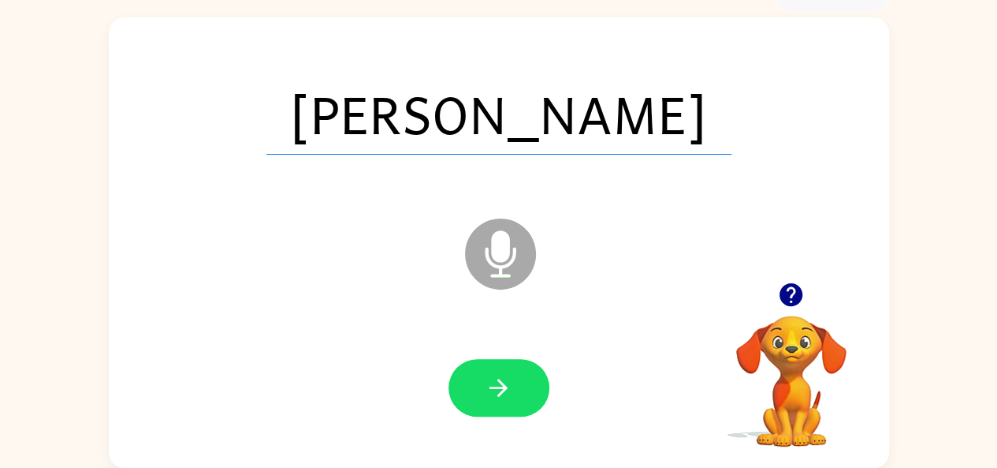
click at [514, 382] on button "button" at bounding box center [499, 388] width 101 height 58
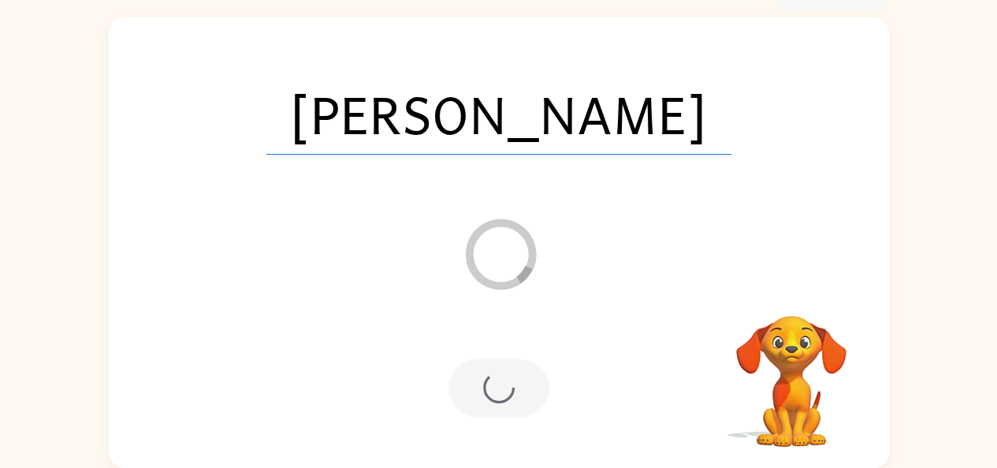
scroll to position [58, 0]
